Goal: Task Accomplishment & Management: Manage account settings

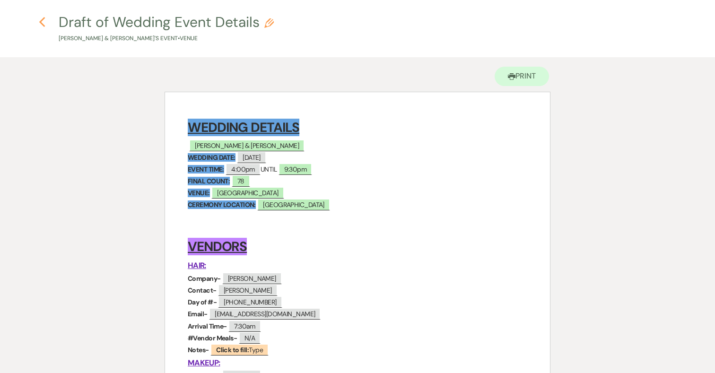
click at [41, 21] on use "button" at bounding box center [42, 22] width 6 height 10
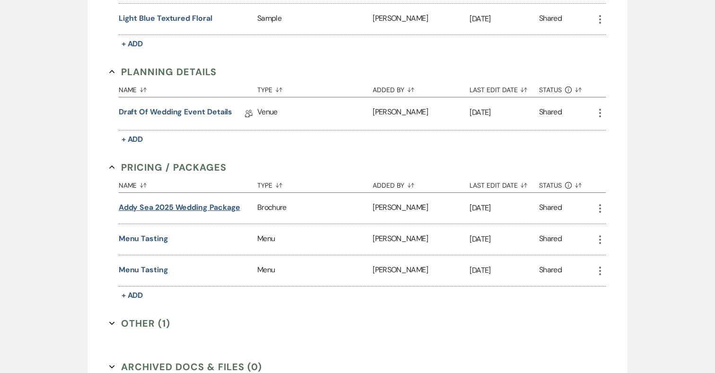
click at [217, 206] on button "Addy Sea 2025 Wedding Package" at bounding box center [180, 207] width 122 height 11
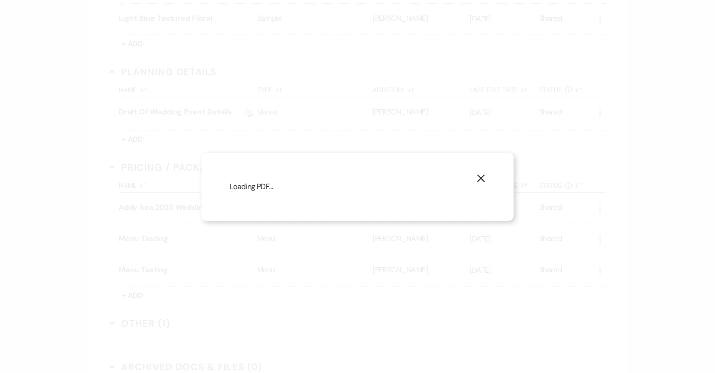
click at [484, 178] on icon "X" at bounding box center [481, 178] width 9 height 9
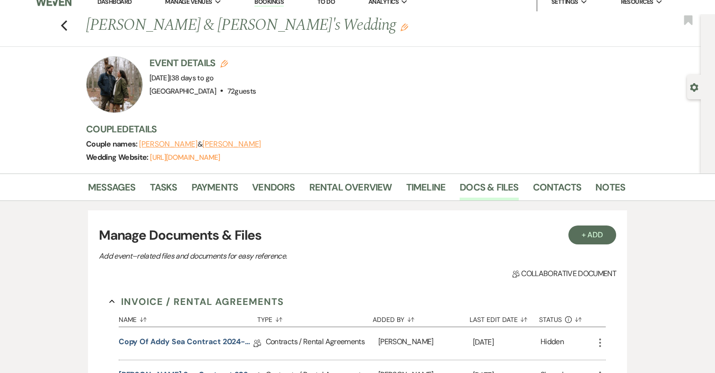
scroll to position [0, 0]
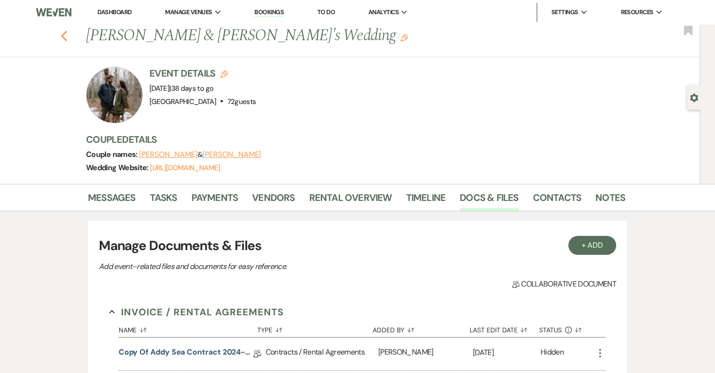
click at [65, 39] on use "button" at bounding box center [64, 36] width 6 height 10
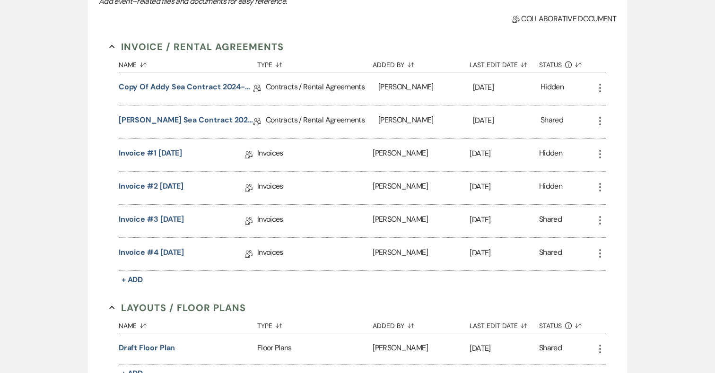
select select "8"
select select "5"
select select "8"
select select "5"
select select "8"
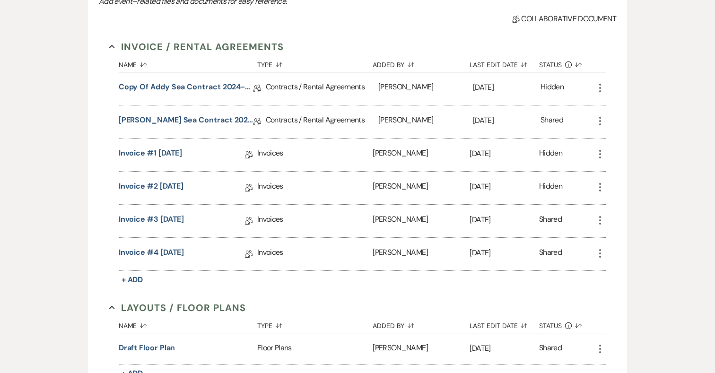
select select "7"
select select "8"
select select "1"
select select "8"
select select "5"
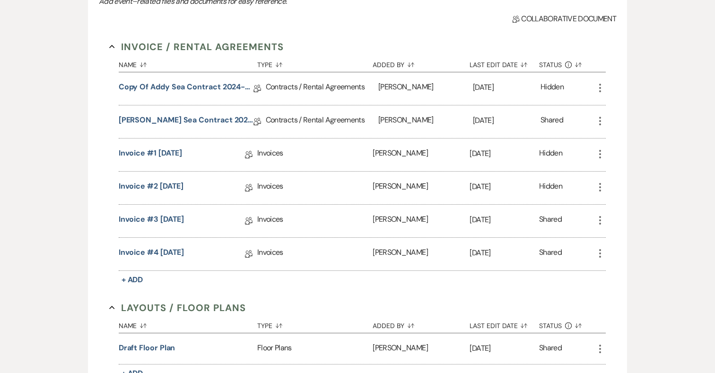
select select "8"
select select "5"
select select "8"
select select "6"
select select "8"
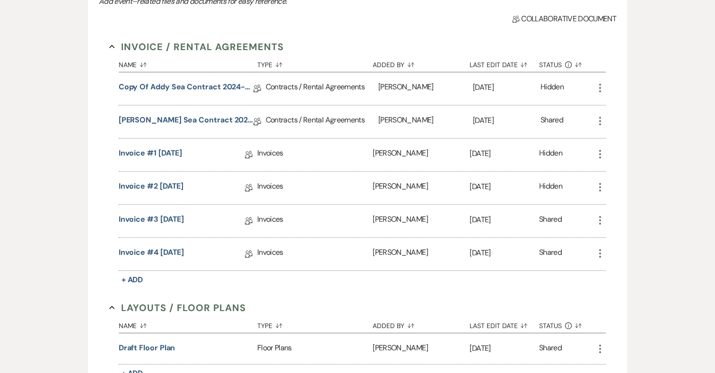
select select "4"
select select "8"
select select "4"
select select "8"
select select "4"
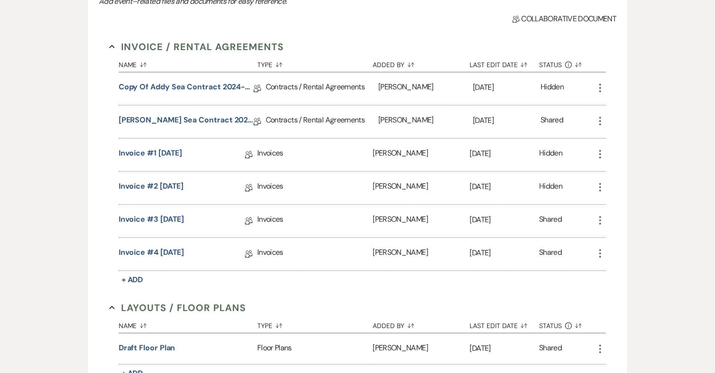
select select "8"
select select "5"
select select "8"
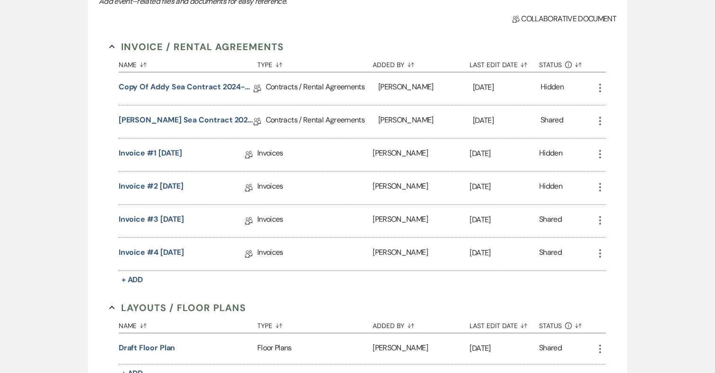
select select "7"
select select "8"
select select "5"
select select "8"
select select "4"
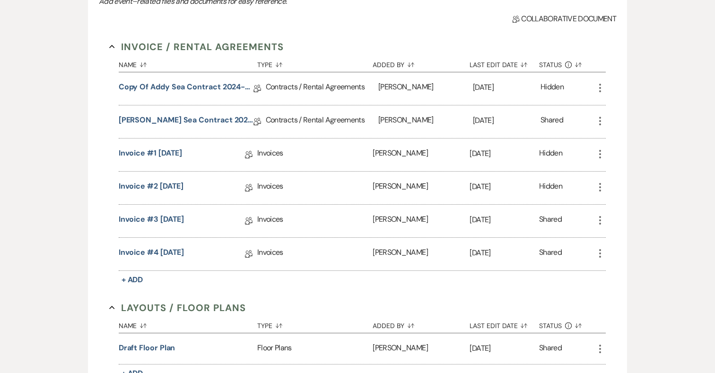
select select "8"
select select "5"
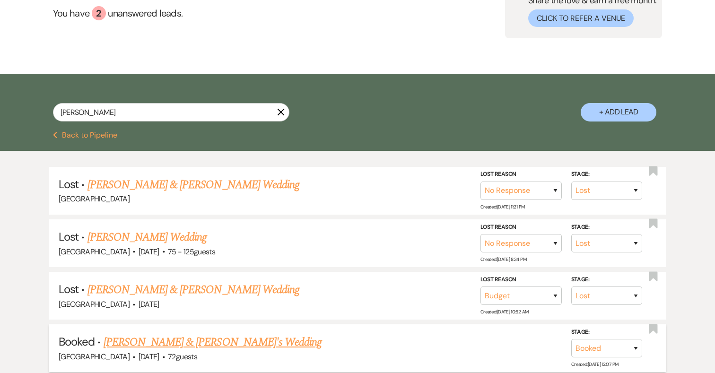
scroll to position [0, 0]
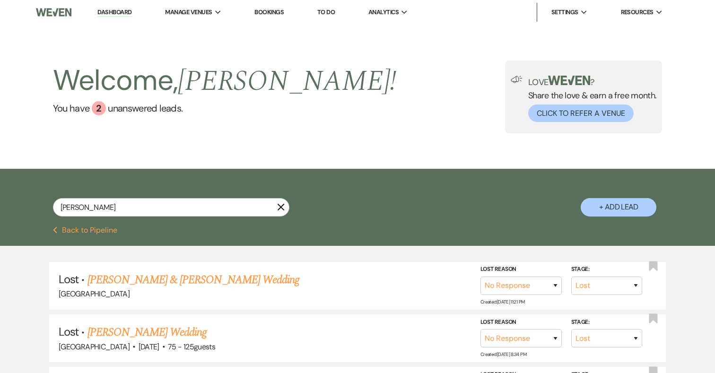
click at [273, 11] on link "Bookings" at bounding box center [269, 12] width 29 height 8
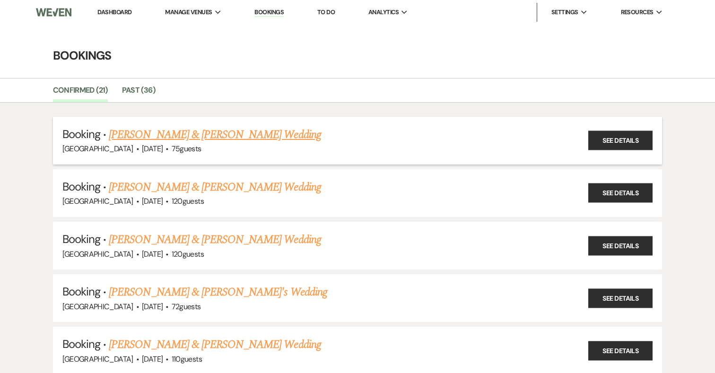
click at [250, 134] on link "[PERSON_NAME] & [PERSON_NAME] Wedding" at bounding box center [215, 134] width 212 height 17
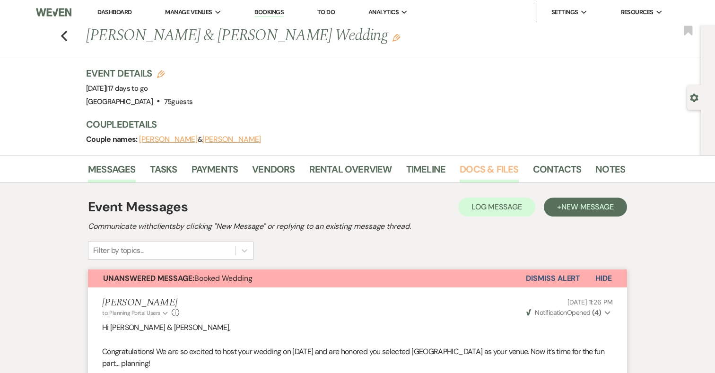
click at [481, 169] on link "Docs & Files" at bounding box center [489, 172] width 59 height 21
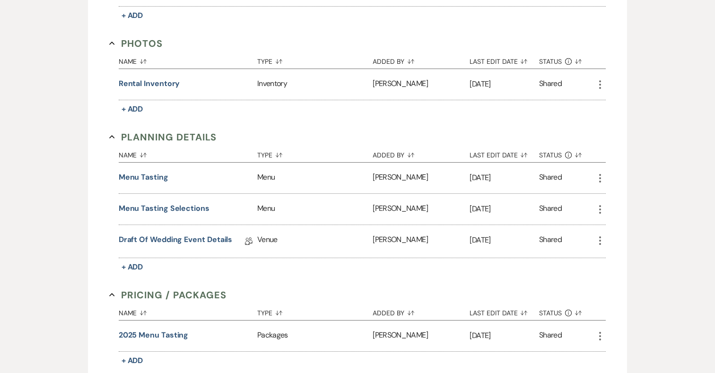
scroll to position [564, 0]
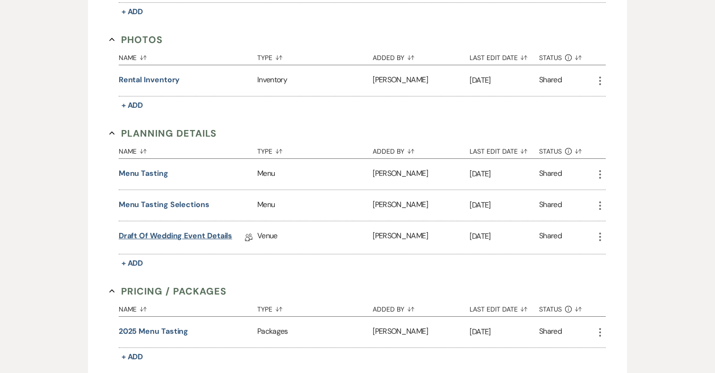
click at [191, 231] on link "Draft of Wedding Event Details" at bounding box center [176, 237] width 114 height 15
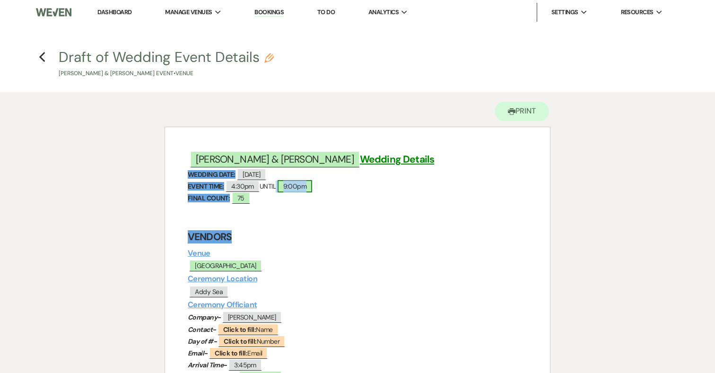
click at [309, 187] on span "9:00pm" at bounding box center [295, 186] width 35 height 12
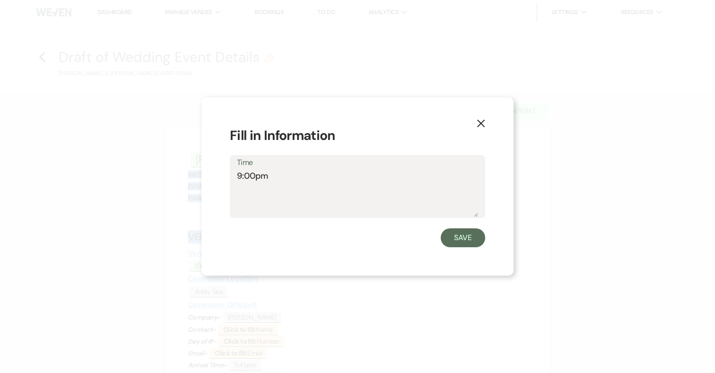
click at [241, 174] on textarea "9:00pm" at bounding box center [357, 193] width 241 height 47
type textarea "10:00pm"
click at [462, 241] on button "Save" at bounding box center [463, 237] width 44 height 19
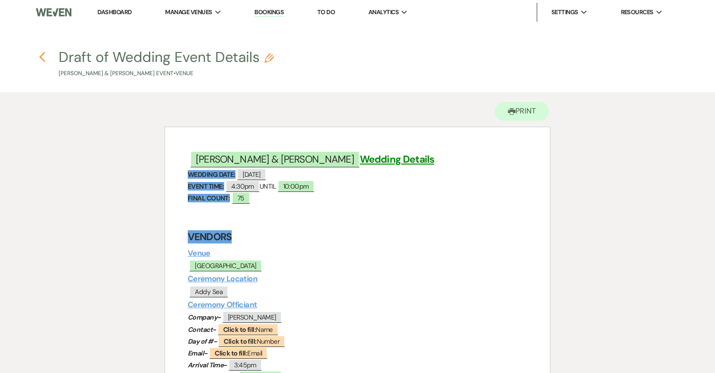
click at [41, 56] on use "button" at bounding box center [42, 57] width 6 height 10
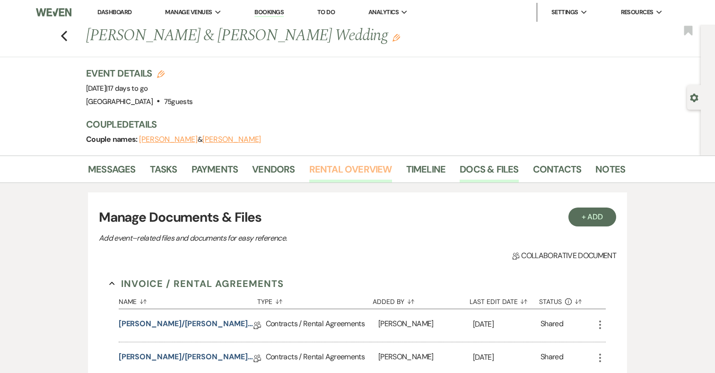
click at [366, 171] on link "Rental Overview" at bounding box center [350, 172] width 83 height 21
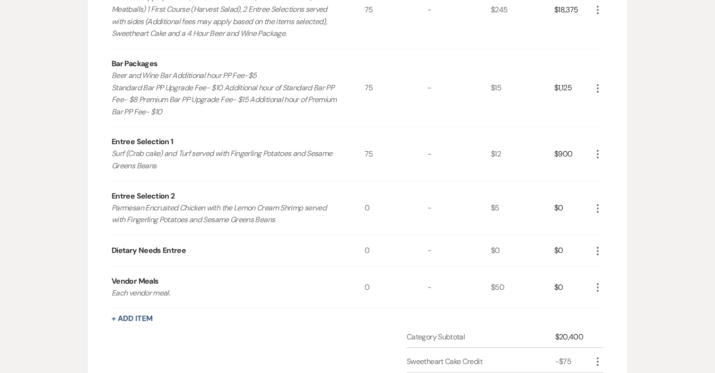
scroll to position [295, 0]
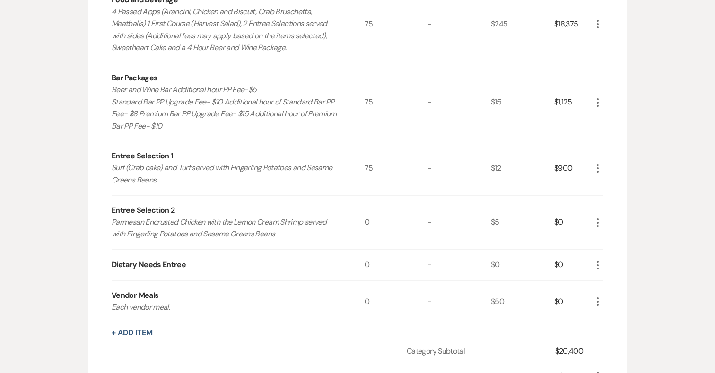
click at [597, 101] on icon "More" at bounding box center [597, 102] width 11 height 11
click at [609, 120] on button "Pencil Edit" at bounding box center [616, 121] width 49 height 15
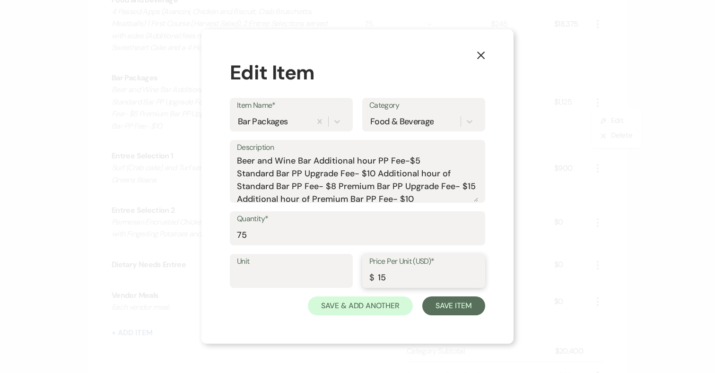
click at [379, 278] on input "15" at bounding box center [423, 278] width 109 height 18
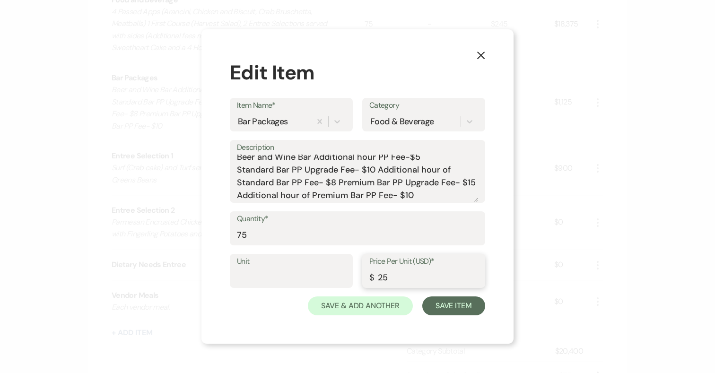
type input "25"
click at [482, 53] on icon "X" at bounding box center [481, 55] width 9 height 9
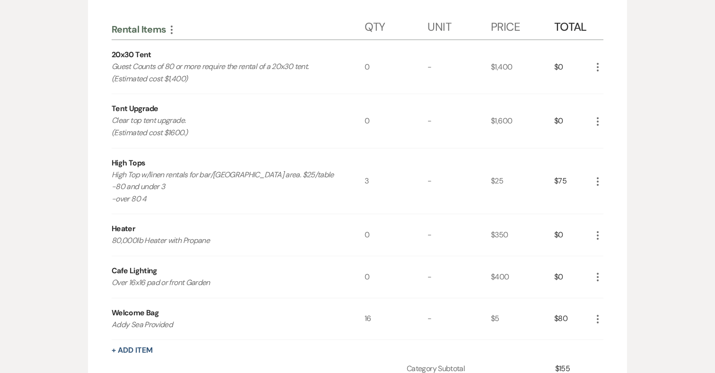
scroll to position [1155, 0]
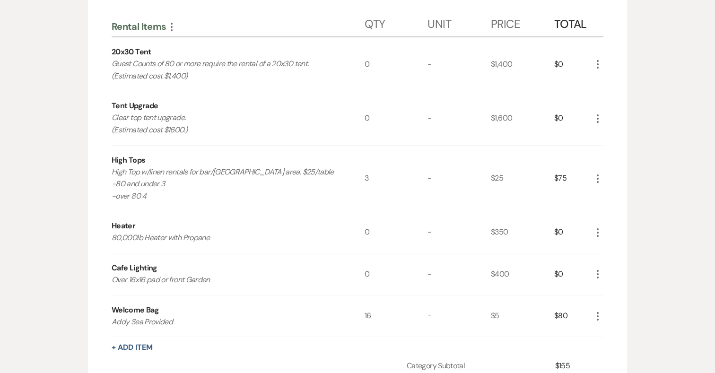
click at [597, 272] on icon "More" at bounding box center [597, 274] width 11 height 11
click at [624, 293] on button "Pencil Edit" at bounding box center [616, 292] width 49 height 15
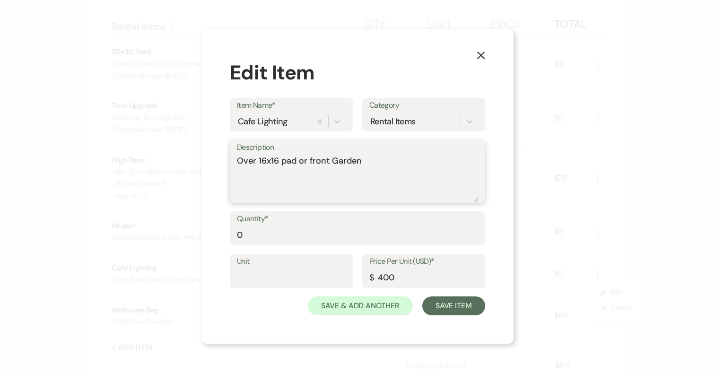
drag, startPoint x: 316, startPoint y: 161, endPoint x: 417, endPoint y: 161, distance: 101.7
click at [417, 161] on textarea "Over 16x16 pad or front Garden" at bounding box center [357, 178] width 241 height 47
type textarea "Over 16x16 pad"
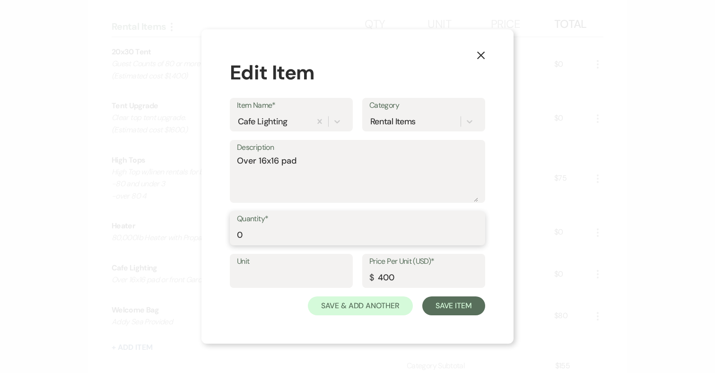
click at [257, 231] on input "0" at bounding box center [357, 235] width 241 height 18
type input "1"
click at [470, 307] on button "Save Item" at bounding box center [453, 306] width 63 height 19
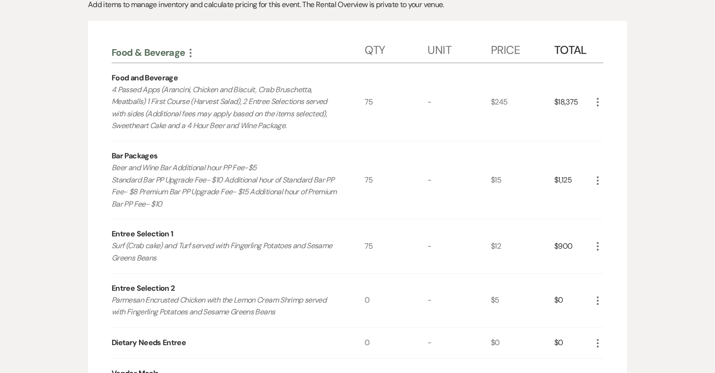
scroll to position [225, 0]
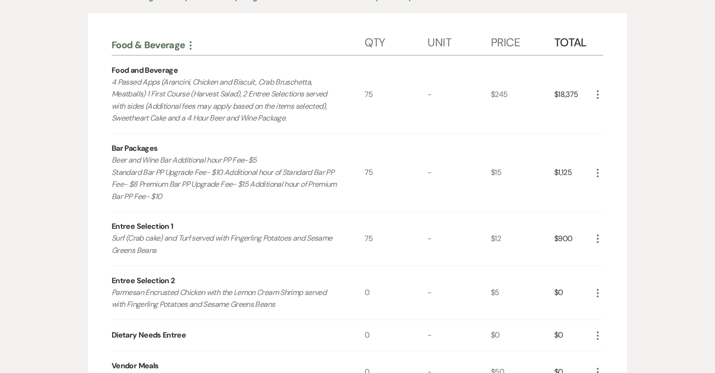
click at [594, 94] on icon "More" at bounding box center [597, 94] width 11 height 11
click at [606, 112] on use "button" at bounding box center [606, 114] width 6 height 6
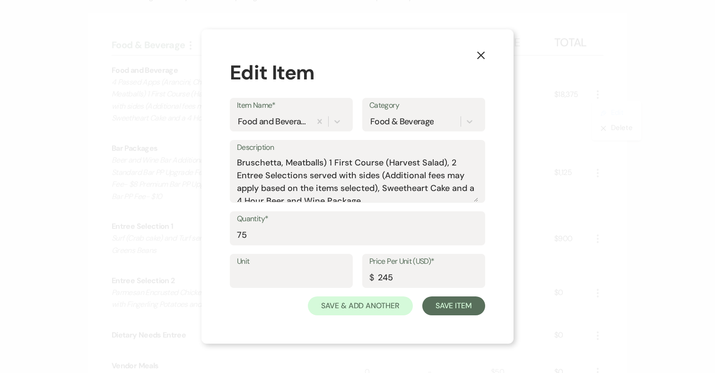
scroll to position [17, 0]
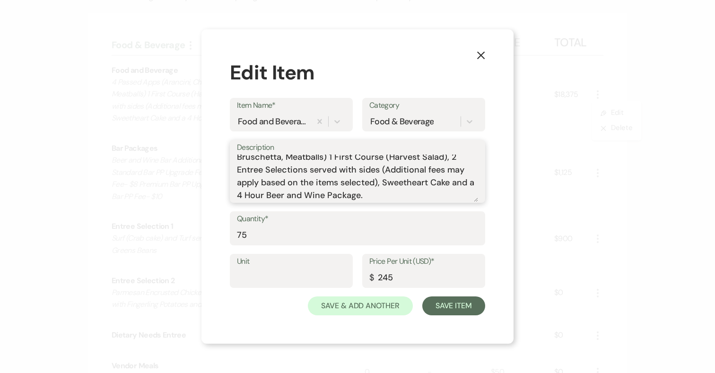
drag, startPoint x: 379, startPoint y: 183, endPoint x: 453, endPoint y: 180, distance: 73.4
click at [453, 180] on textarea "4 Passed Apps (Arancini, Chicken and Biscuit, Crab Bruschetta, Meatballs) 1 Fir…" at bounding box center [357, 178] width 241 height 47
type textarea "4 Passed Apps (Arancini, Chicken and Biscuit, Crab Bruschetta, Meatballs) 1 Fir…"
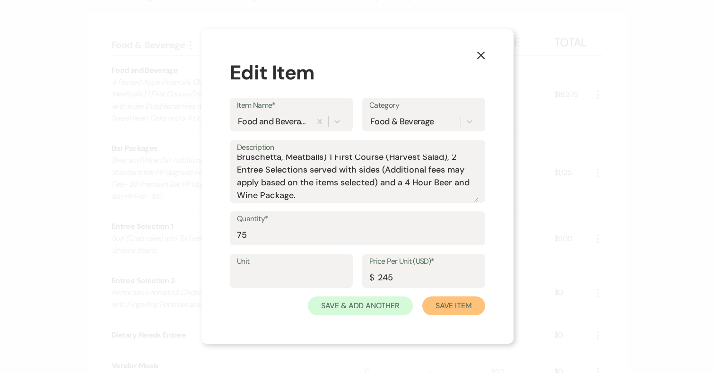
click at [447, 309] on button "Save Item" at bounding box center [453, 306] width 63 height 19
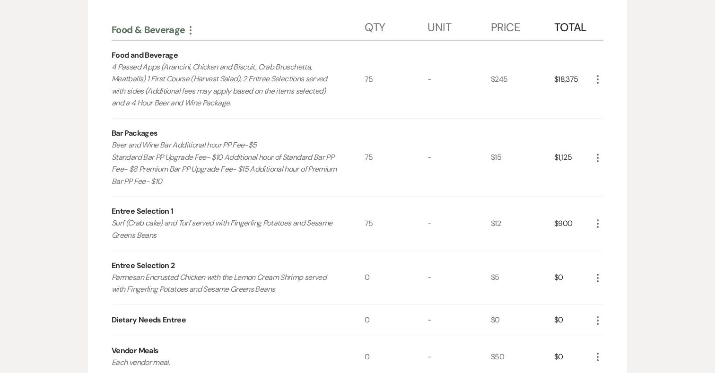
scroll to position [239, 0]
click at [598, 158] on use "button" at bounding box center [598, 158] width 2 height 9
click at [613, 175] on button "Pencil Edit" at bounding box center [616, 176] width 49 height 15
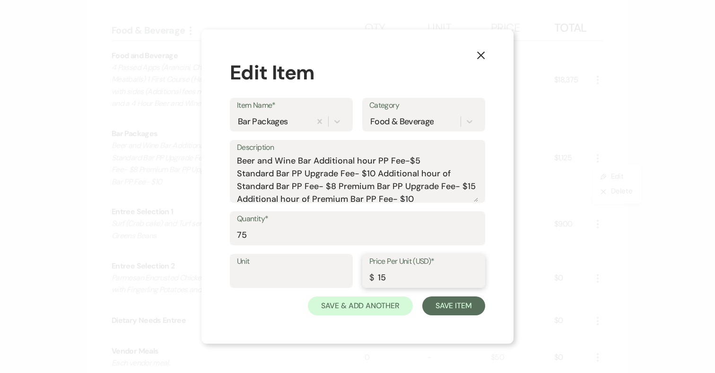
click at [381, 280] on input "15" at bounding box center [423, 278] width 109 height 18
click at [379, 276] on input "5" at bounding box center [423, 278] width 109 height 18
type input "25"
click at [452, 311] on button "Save Item" at bounding box center [453, 306] width 63 height 19
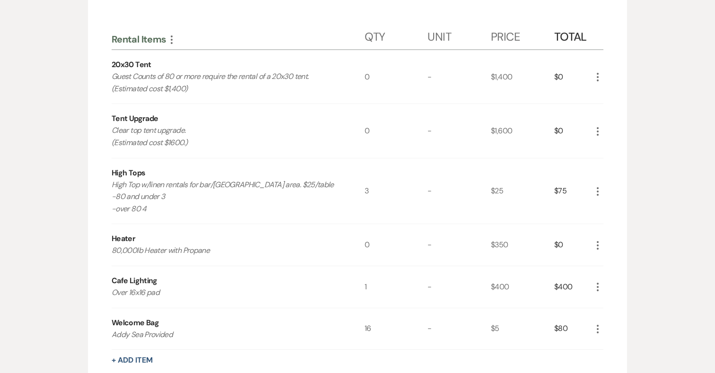
scroll to position [1156, 0]
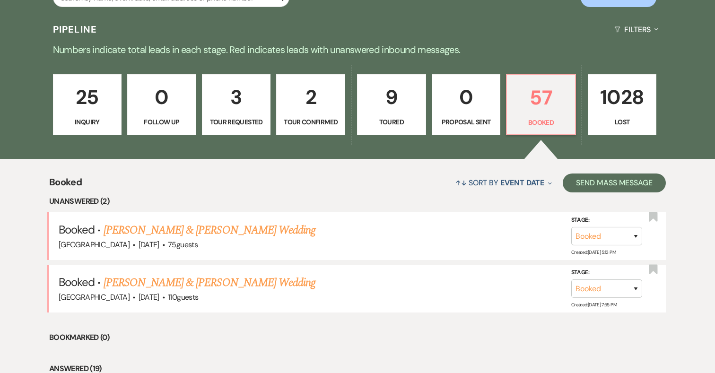
scroll to position [237, 0]
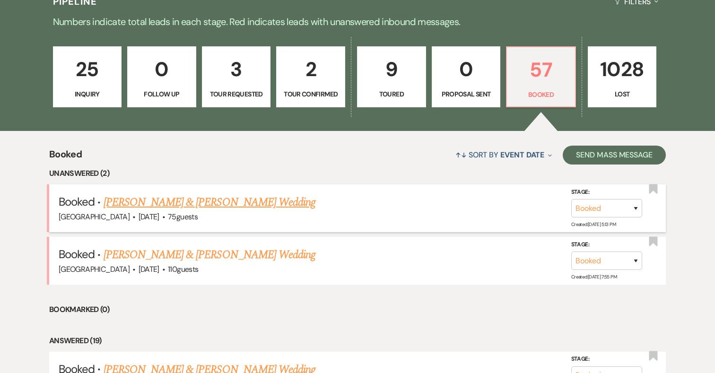
click at [238, 201] on link "Taylor Kvilhaug & Noah Hartwell's Wedding" at bounding box center [210, 202] width 212 height 17
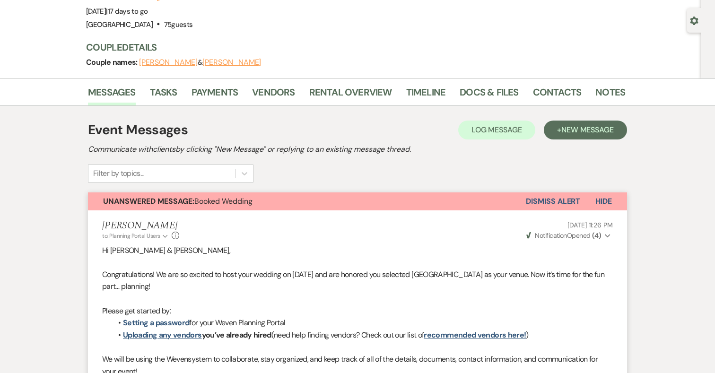
scroll to position [82, 0]
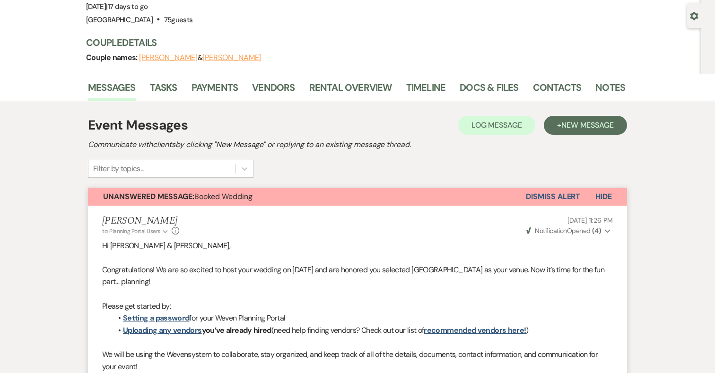
click at [563, 193] on button "Dismiss Alert" at bounding box center [553, 197] width 54 height 18
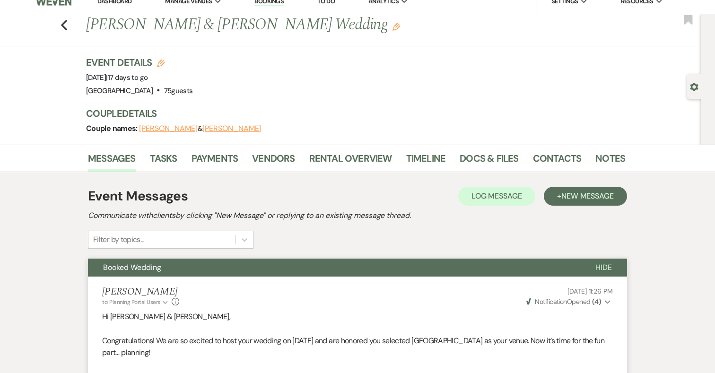
scroll to position [0, 0]
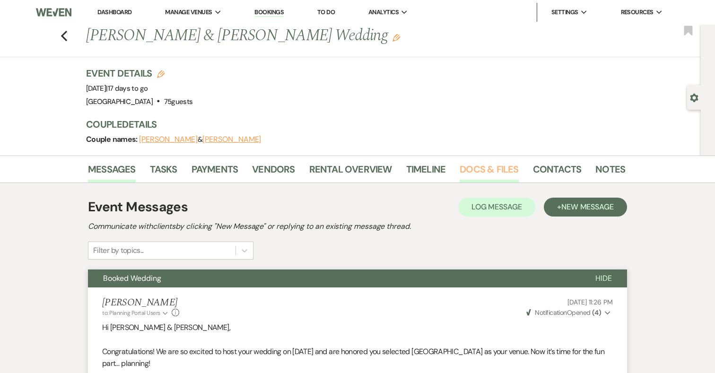
click at [492, 170] on link "Docs & Files" at bounding box center [489, 172] width 59 height 21
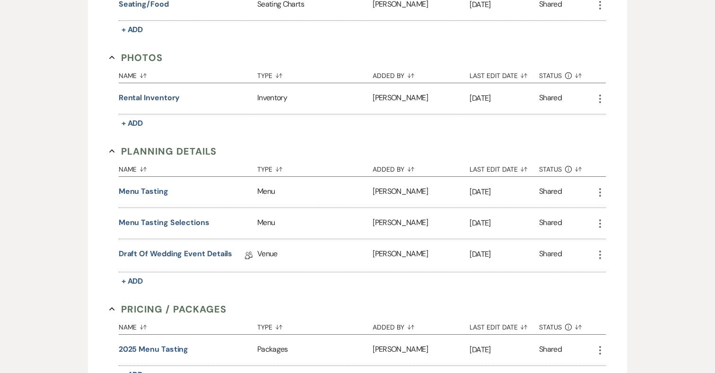
scroll to position [549, 0]
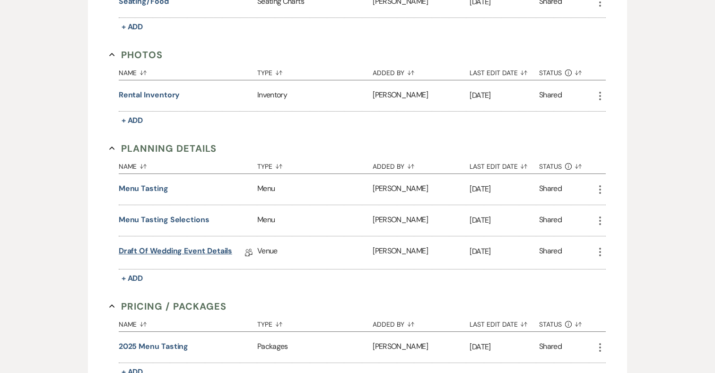
click at [185, 252] on link "Draft of Wedding Event Details" at bounding box center [176, 253] width 114 height 15
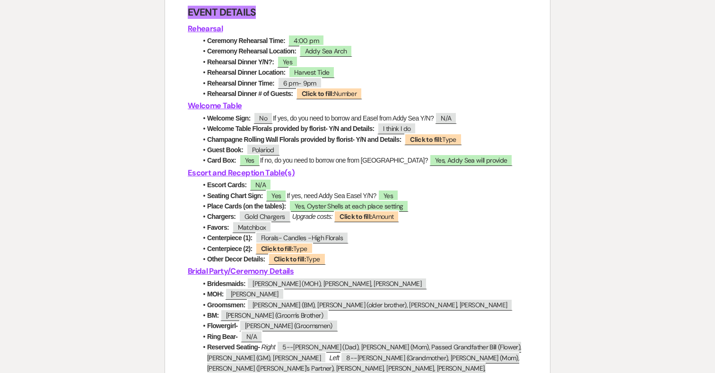
scroll to position [1404, 0]
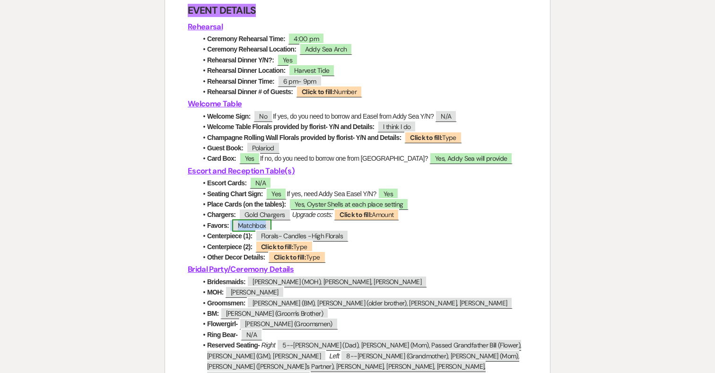
click at [265, 232] on span "Matchbox" at bounding box center [252, 225] width 40 height 12
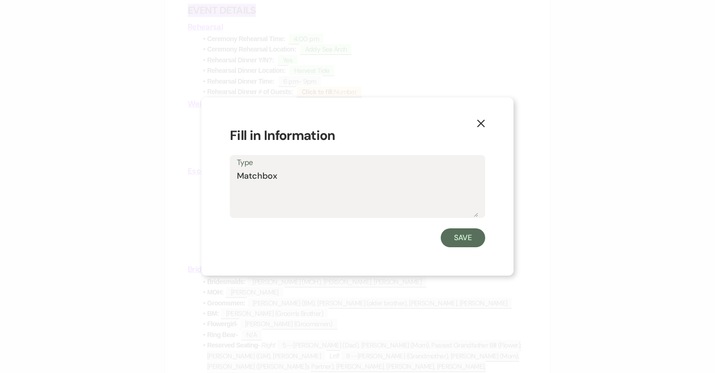
click at [294, 176] on textarea "Matchbox" at bounding box center [357, 193] width 241 height 47
type textarea "Matchboxes"
click at [461, 245] on button "Save" at bounding box center [463, 237] width 44 height 19
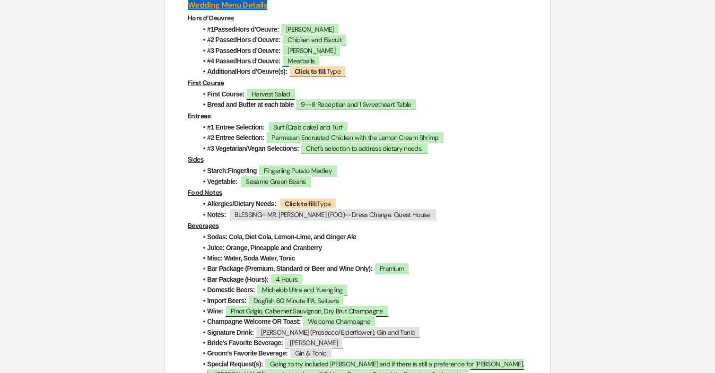
scroll to position [2309, 0]
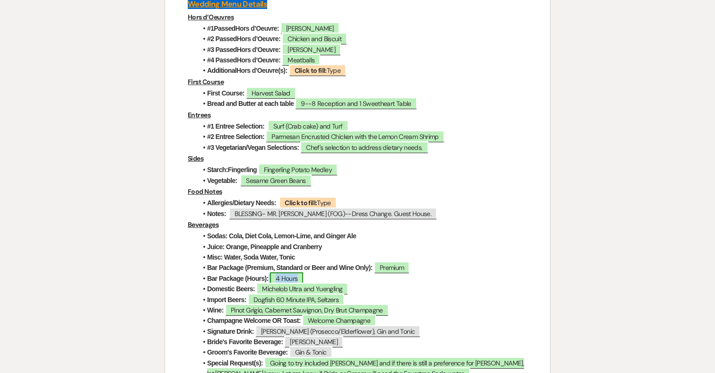
click at [293, 272] on span "4 Hours" at bounding box center [287, 278] width 34 height 12
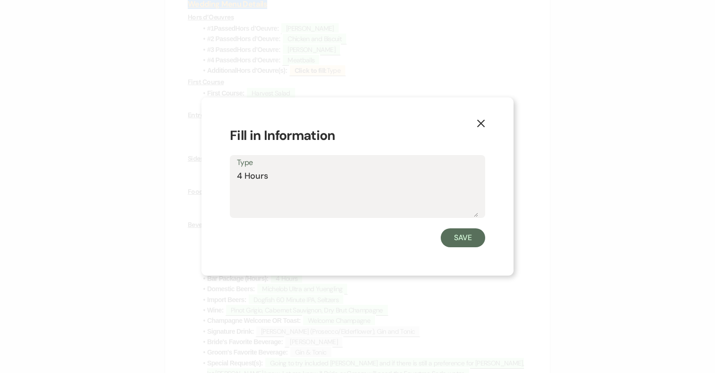
click at [244, 174] on textarea "4 Hours" at bounding box center [357, 193] width 241 height 47
type textarea "5 Hours"
click at [460, 237] on button "Save" at bounding box center [463, 237] width 44 height 19
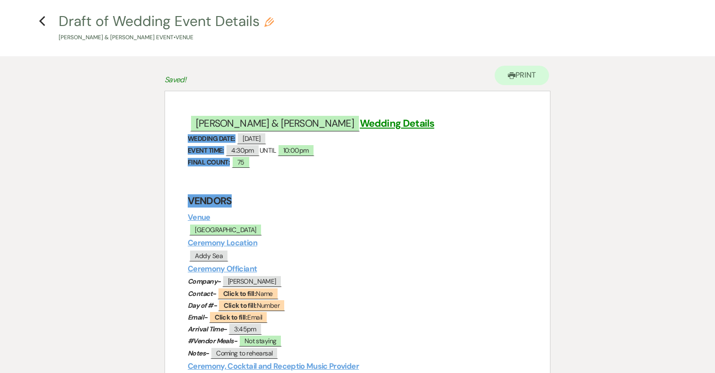
scroll to position [0, 0]
